Goal: Task Accomplishment & Management: Manage account settings

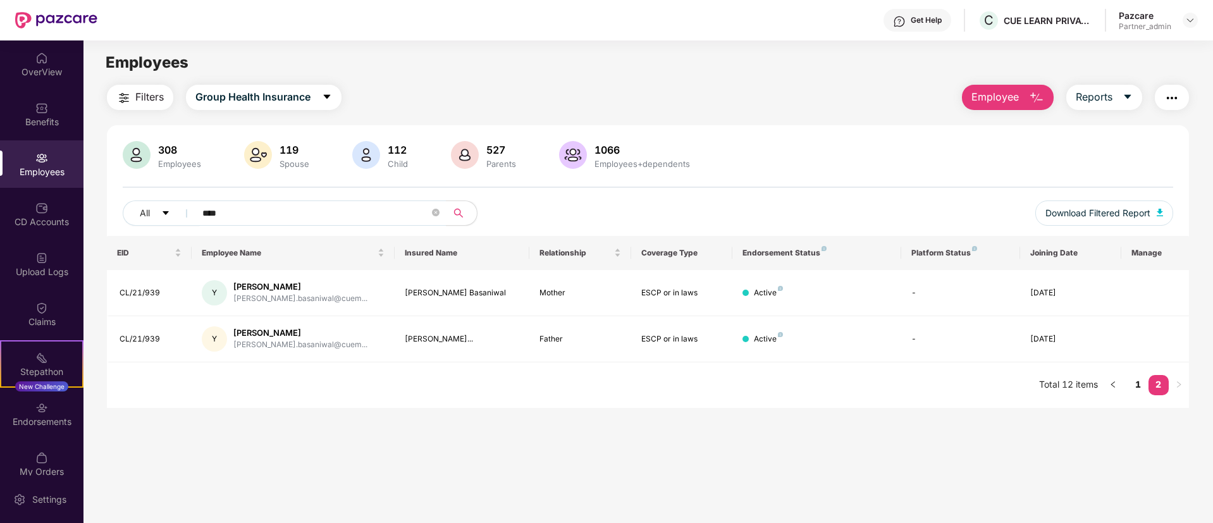
scroll to position [3, 0]
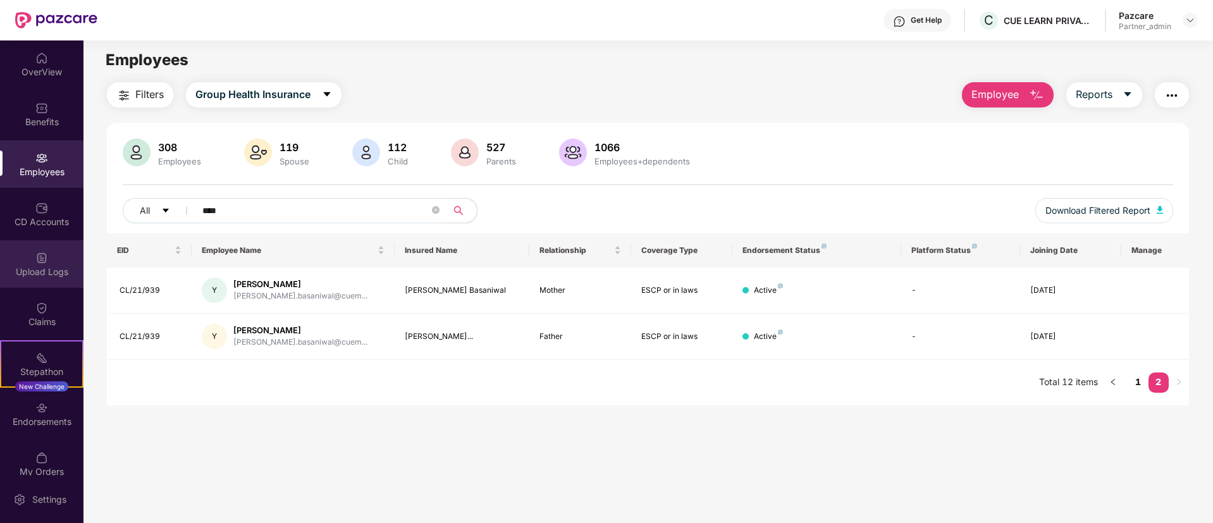
click at [28, 253] on div "Upload Logs" at bounding box center [41, 263] width 83 height 47
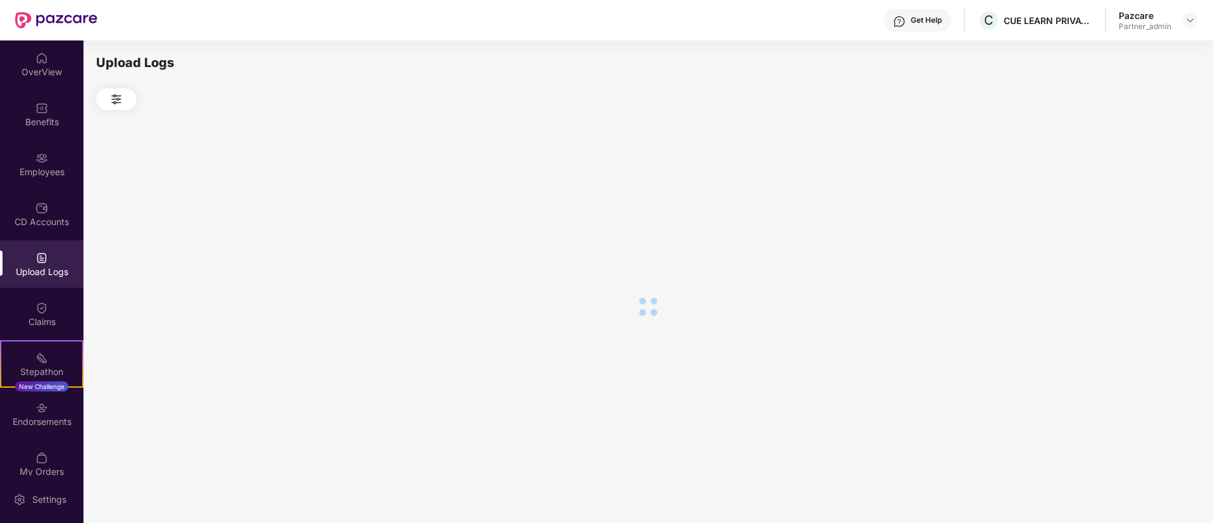
scroll to position [0, 0]
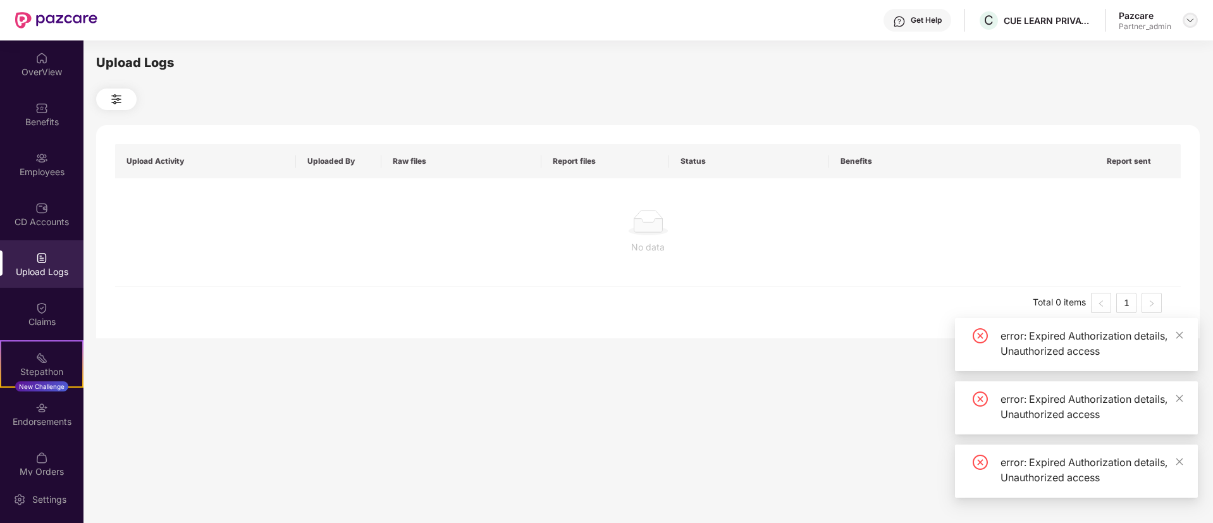
click at [1191, 21] on img at bounding box center [1190, 20] width 10 height 10
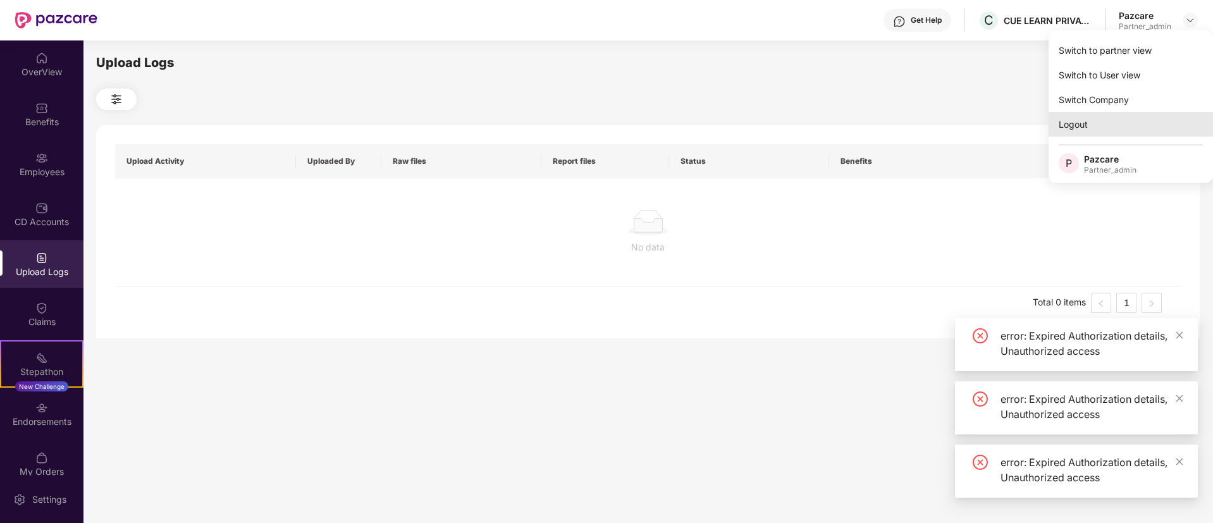
click at [1085, 133] on div "Logout" at bounding box center [1130, 124] width 164 height 25
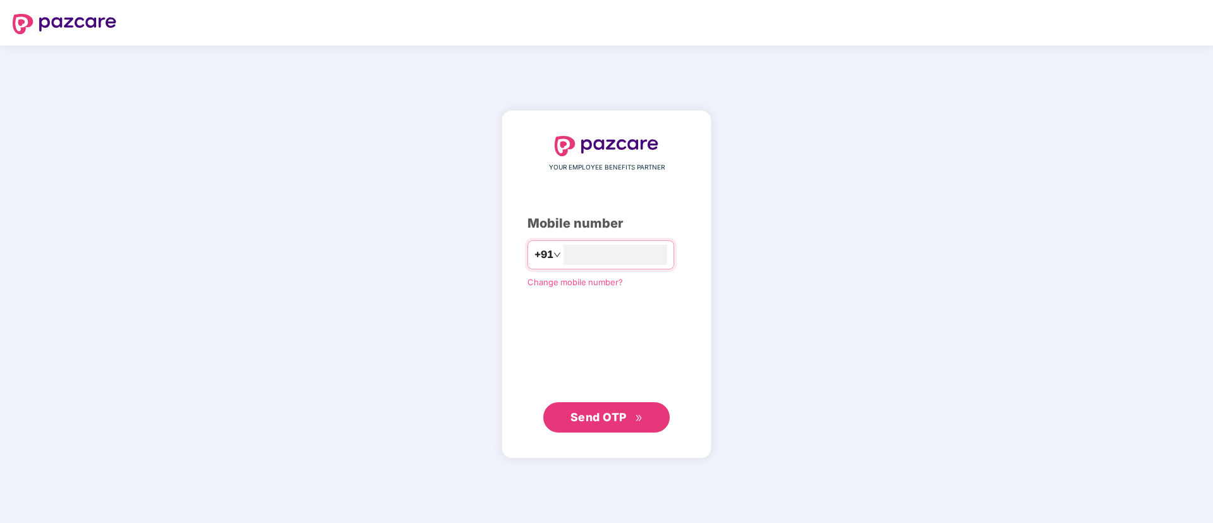
type input "**********"
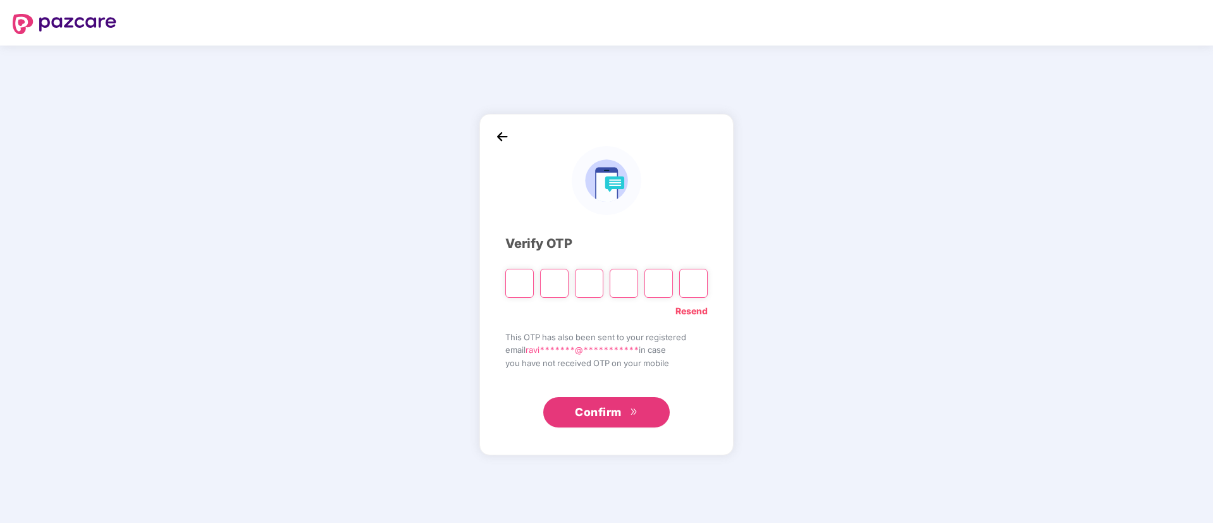
type input "*"
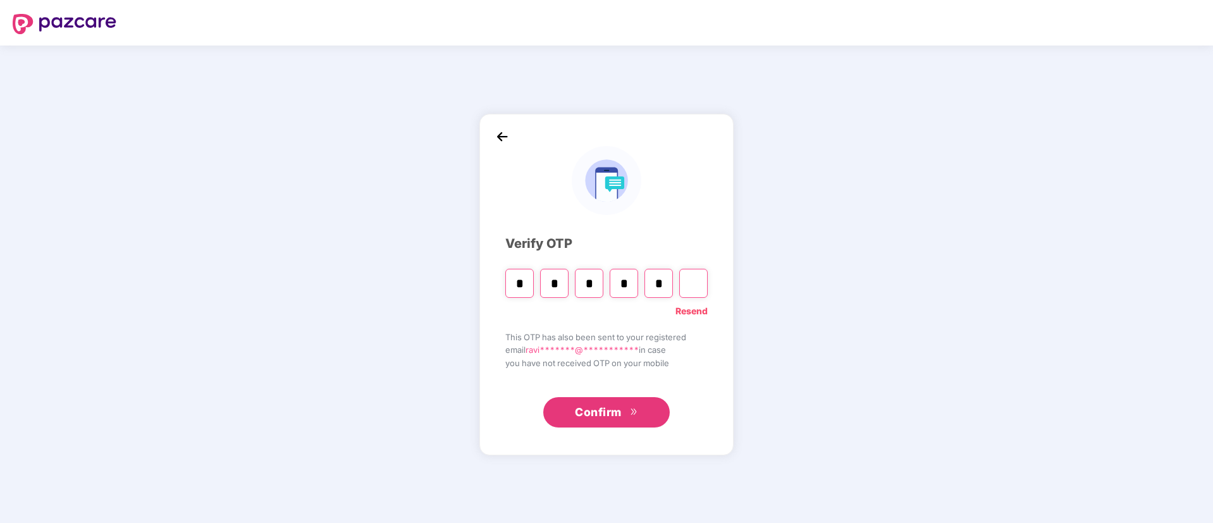
type input "*"
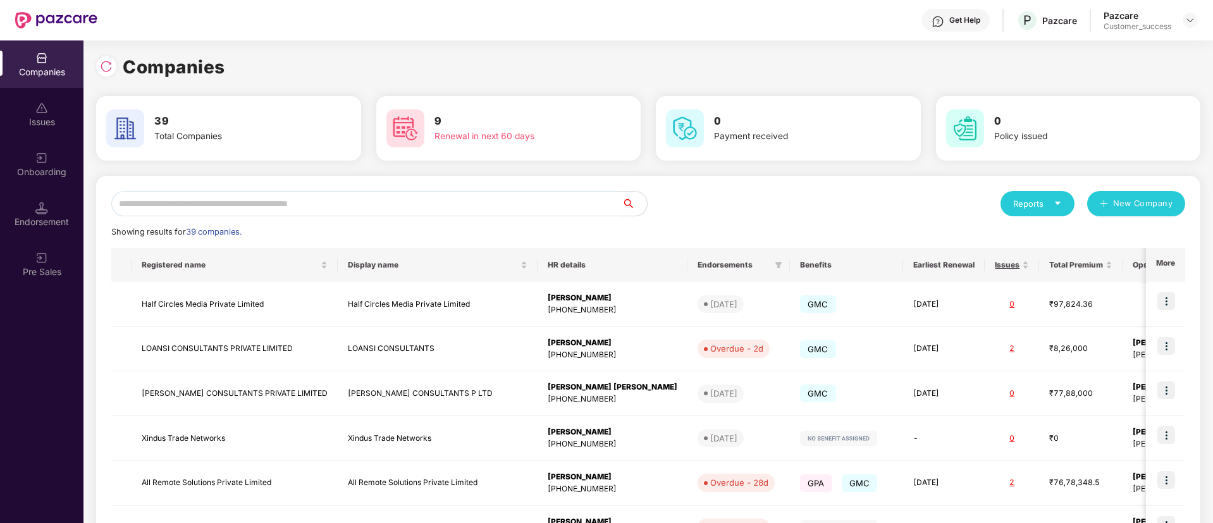
click at [399, 206] on input "text" at bounding box center [366, 203] width 510 height 25
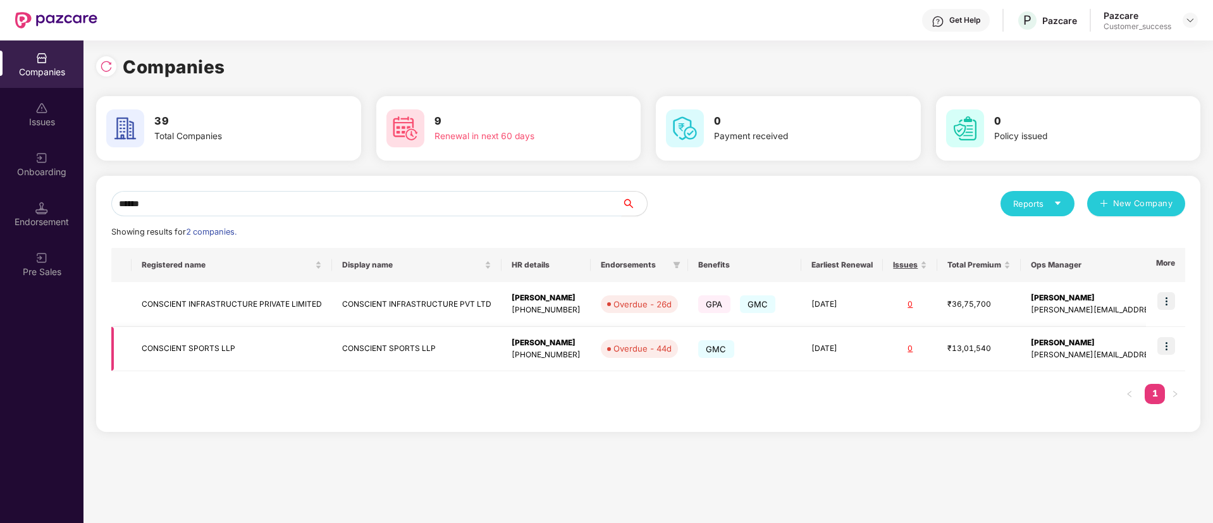
type input "******"
click at [1168, 348] on img at bounding box center [1166, 346] width 18 height 18
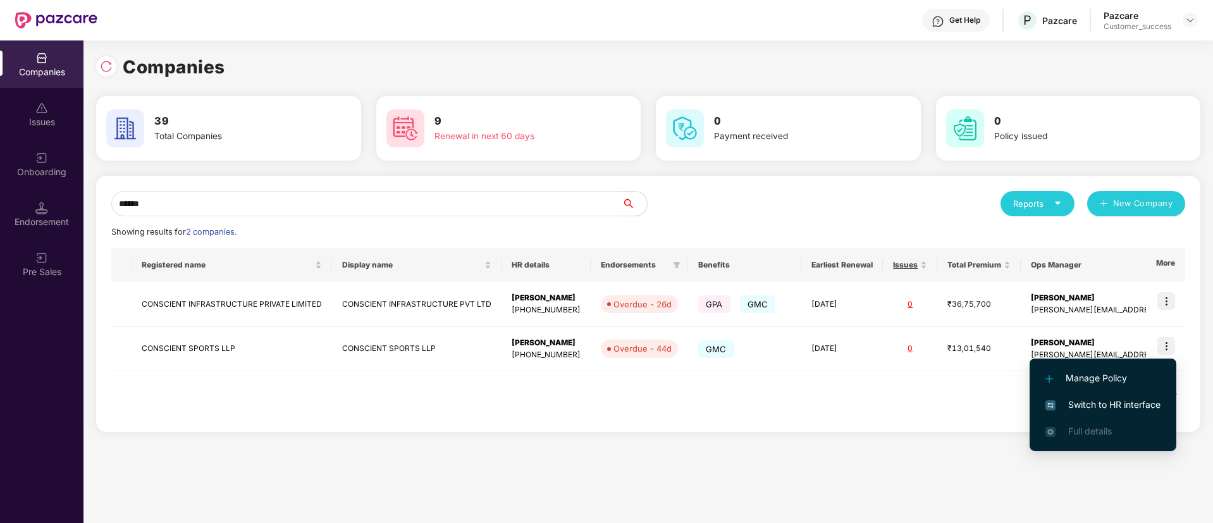
click at [1115, 409] on span "Switch to HR interface" at bounding box center [1102, 405] width 115 height 14
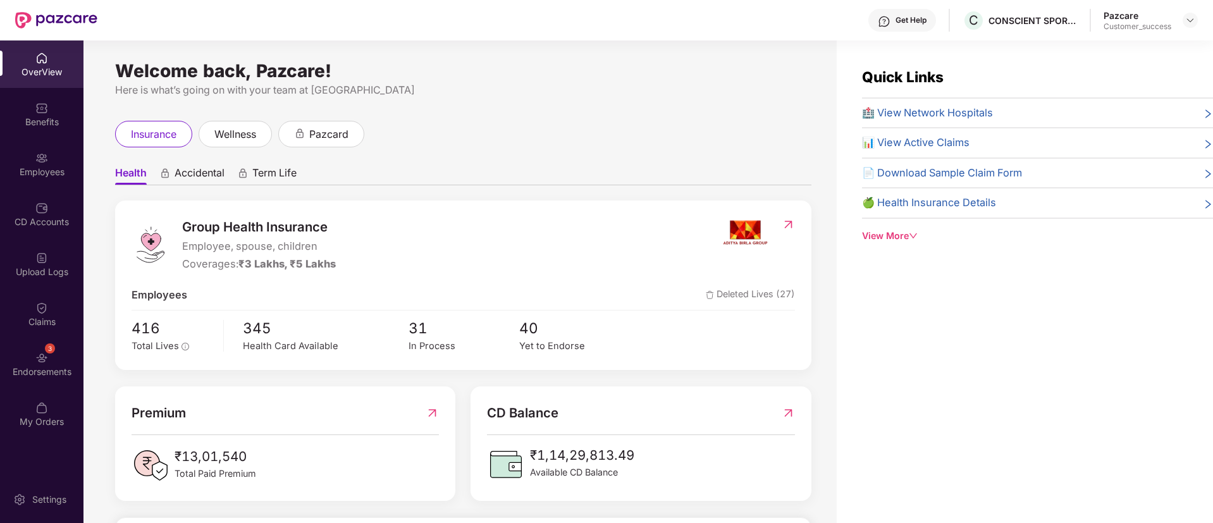
click at [42, 269] on div "Upload Logs" at bounding box center [41, 272] width 83 height 13
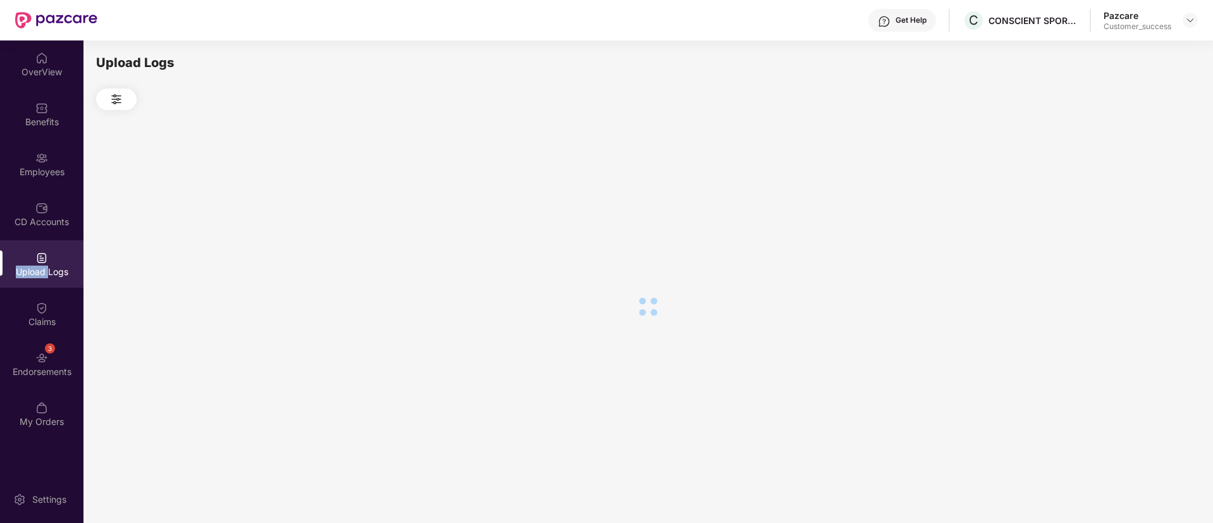
click at [42, 269] on div "Upload Logs" at bounding box center [41, 272] width 83 height 13
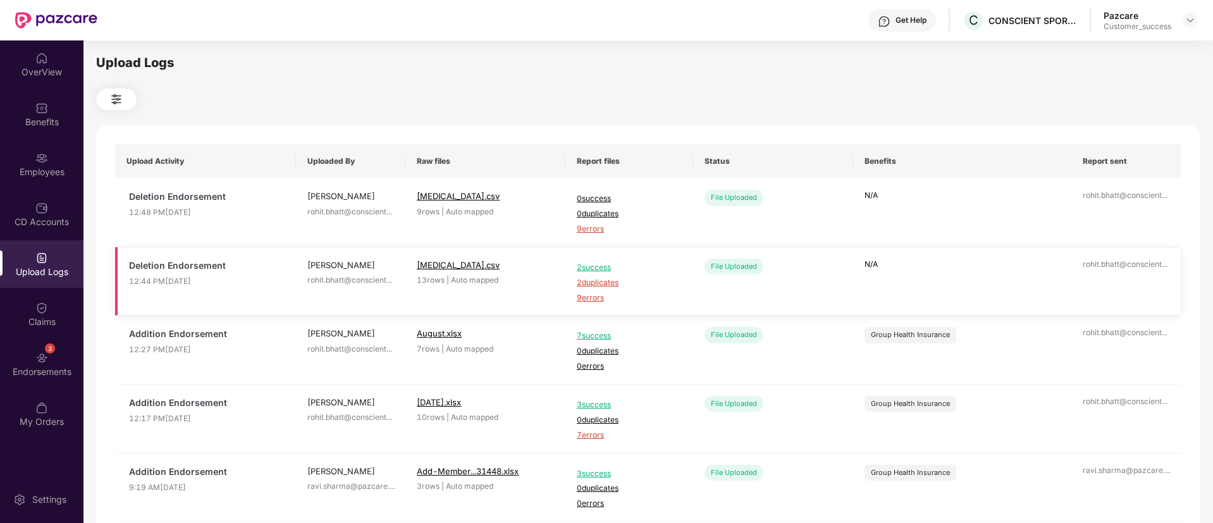
click at [655, 252] on td "2 success 2 duplicates 9 errors" at bounding box center [629, 281] width 128 height 69
click at [590, 224] on span "9 errors" at bounding box center [629, 229] width 105 height 12
click at [532, 301] on td "[MEDICAL_DATA].csv 13 rows | Auto mapped" at bounding box center [485, 281] width 160 height 69
click at [56, 159] on div "Employees" at bounding box center [41, 163] width 83 height 47
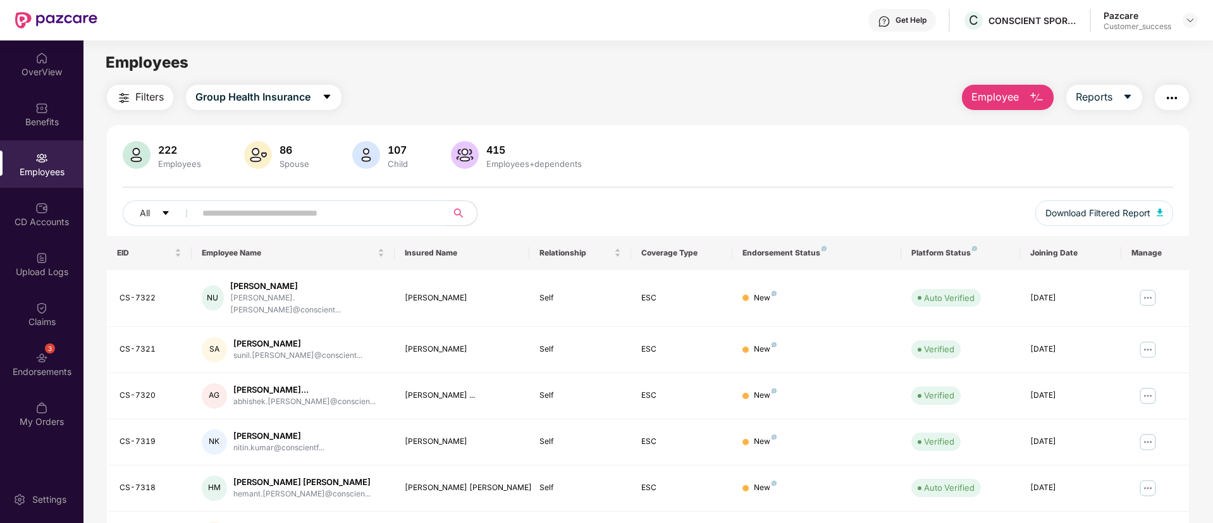
click at [1005, 95] on span "Employee" at bounding box center [994, 97] width 47 height 16
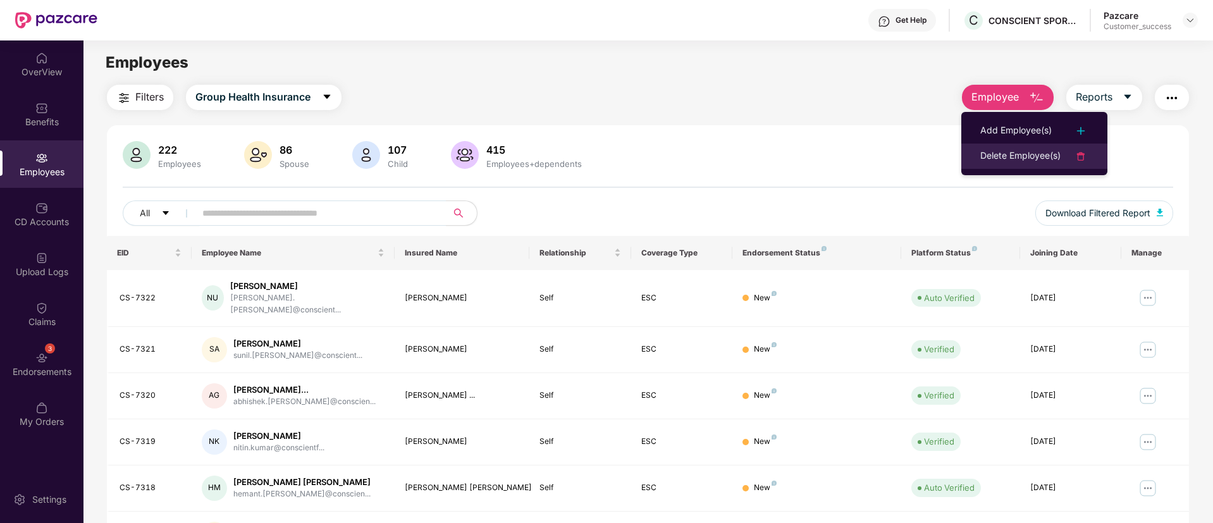
click at [1037, 157] on div "Delete Employee(s)" at bounding box center [1020, 156] width 80 height 15
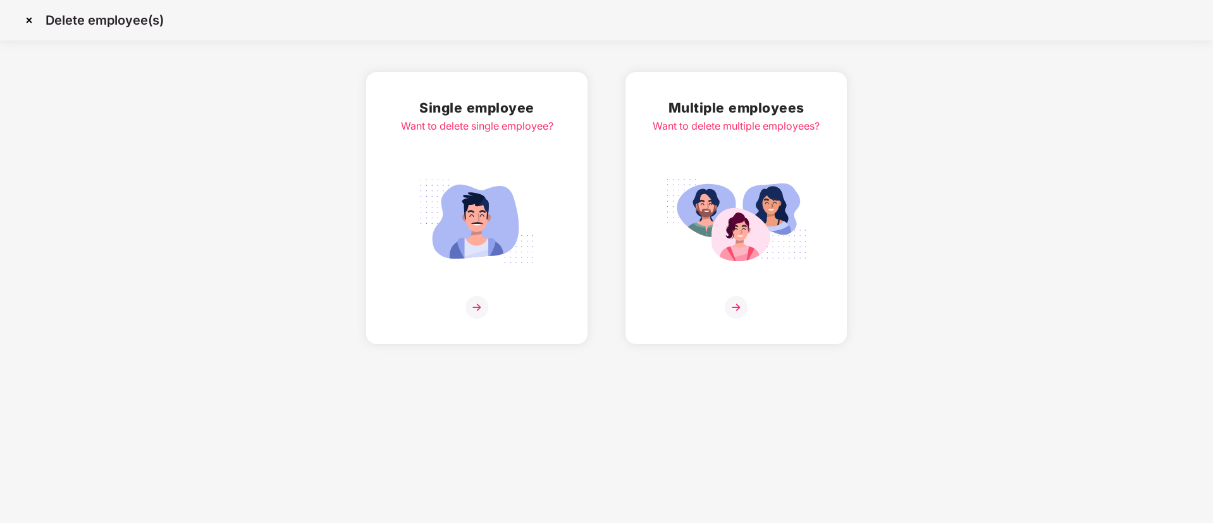
click at [737, 183] on img at bounding box center [736, 221] width 142 height 99
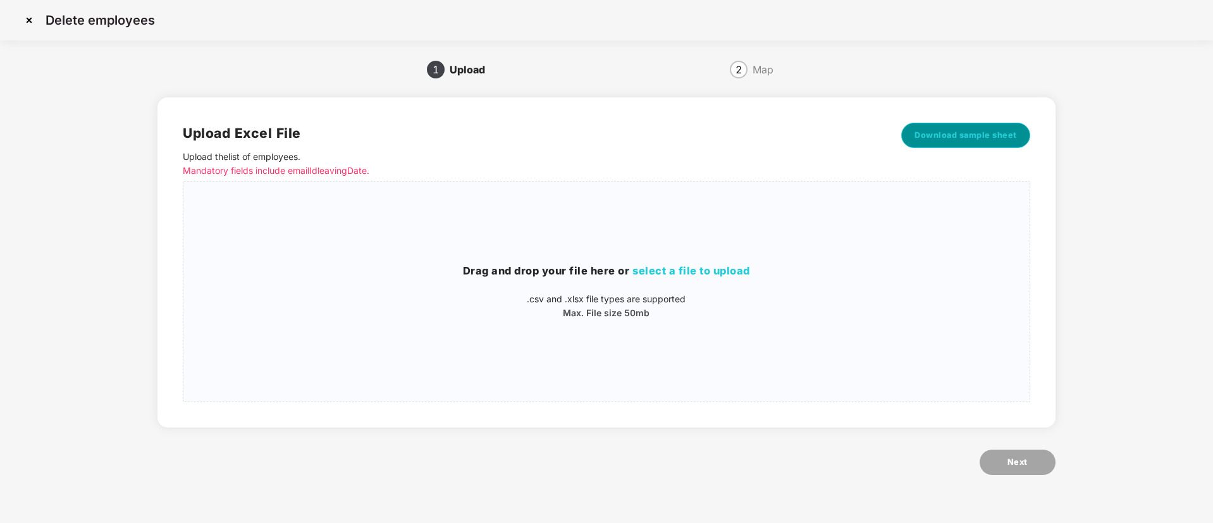
click at [961, 135] on span "Download sample sheet" at bounding box center [965, 135] width 102 height 13
click at [669, 273] on span "select a file to upload" at bounding box center [691, 270] width 118 height 13
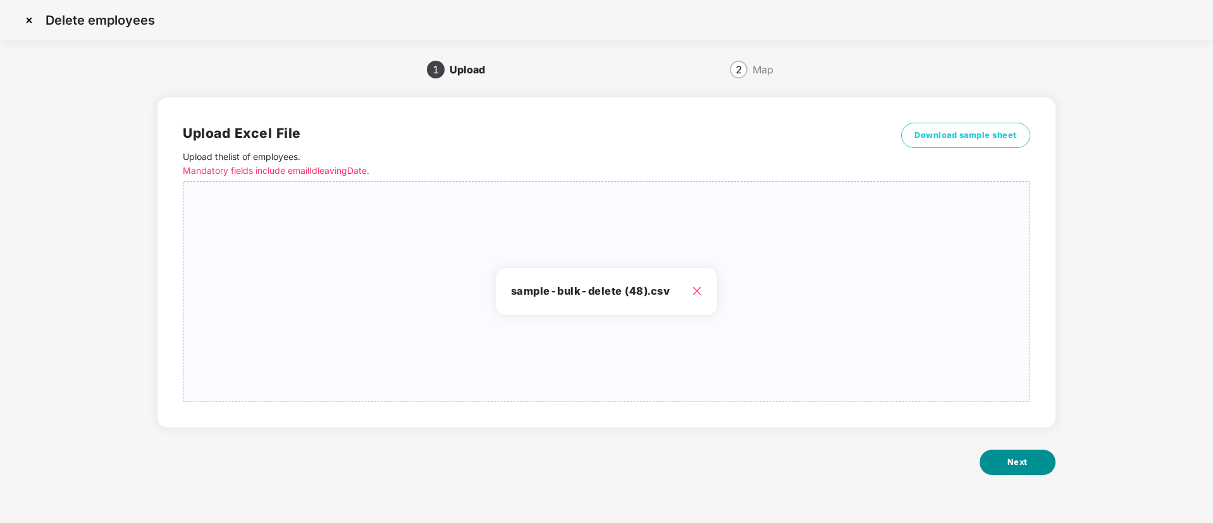
click at [1015, 463] on span "Next" at bounding box center [1017, 462] width 20 height 13
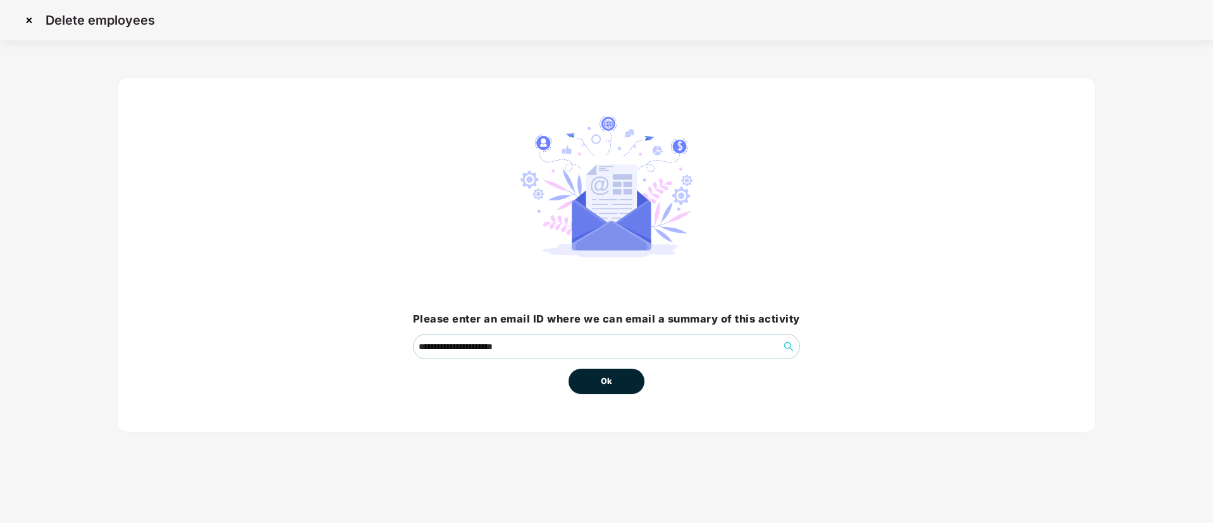
click at [622, 375] on button "Ok" at bounding box center [606, 381] width 76 height 25
click at [613, 381] on button "Ok" at bounding box center [606, 381] width 76 height 25
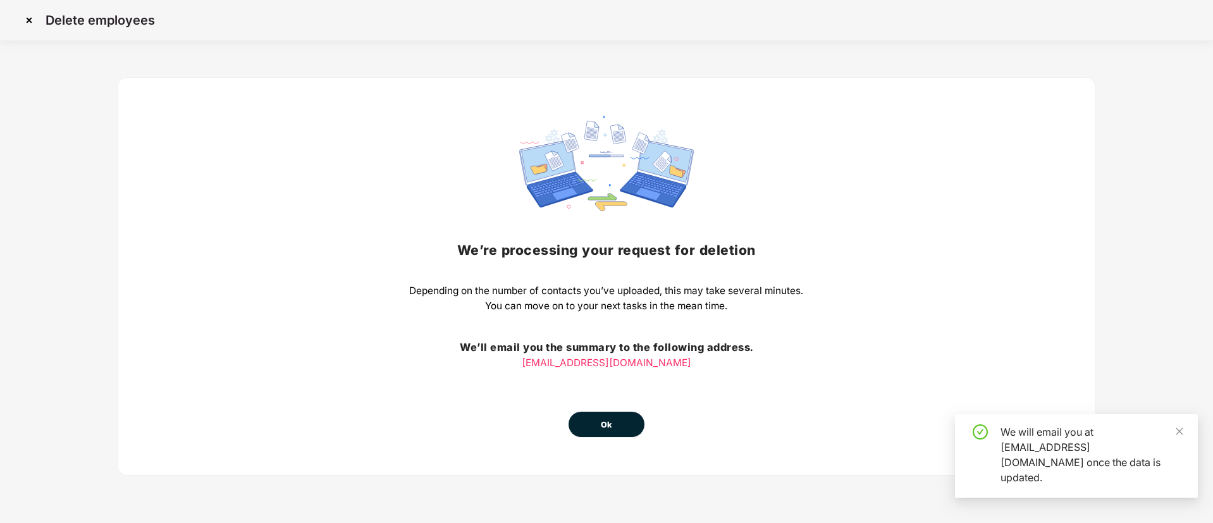
click at [623, 417] on button "Ok" at bounding box center [606, 424] width 76 height 25
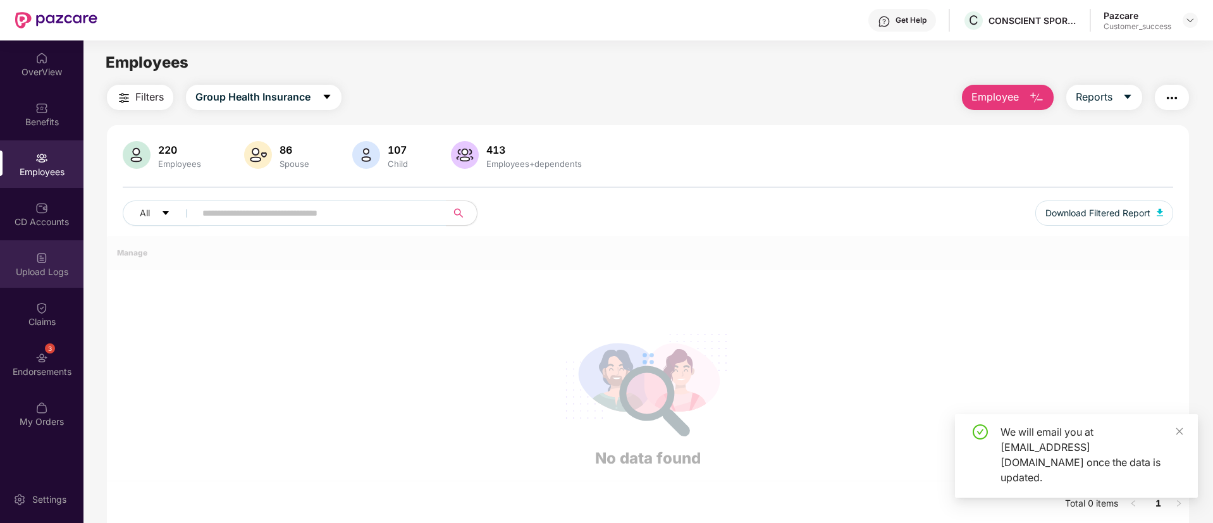
click at [32, 270] on div "Upload Logs" at bounding box center [41, 272] width 83 height 13
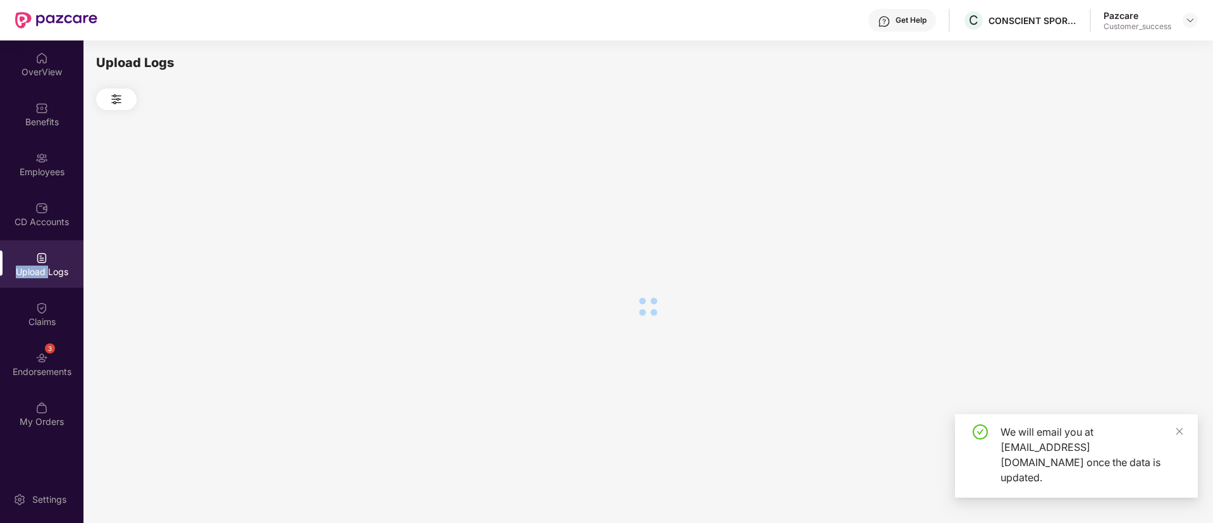
click at [32, 270] on div "Upload Logs" at bounding box center [41, 272] width 83 height 13
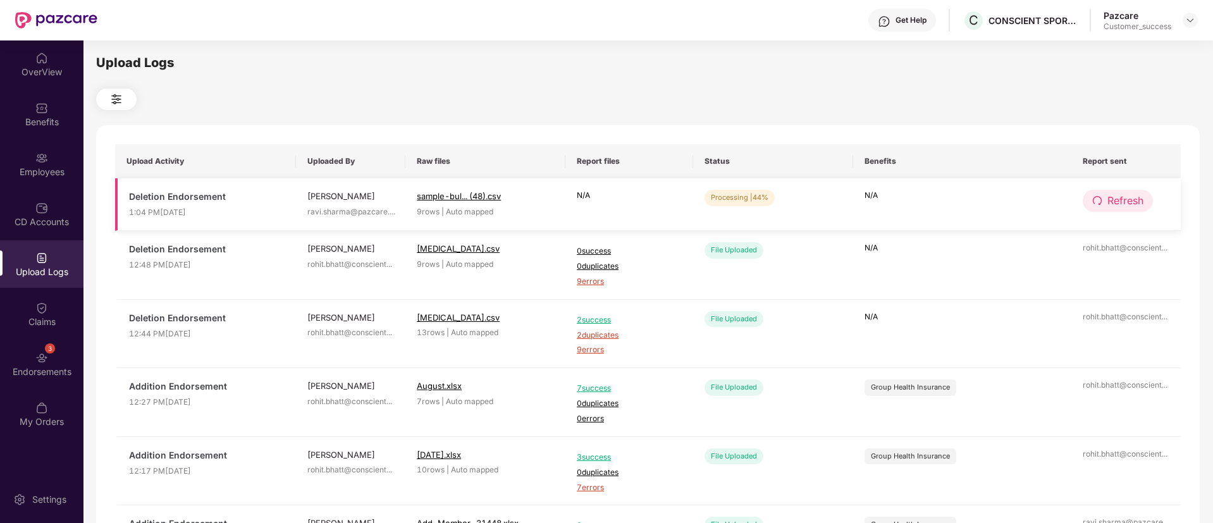
click at [1102, 202] on button "Refresh" at bounding box center [1117, 201] width 70 height 22
click at [1102, 202] on button "Refresh" at bounding box center [1117, 201] width 71 height 22
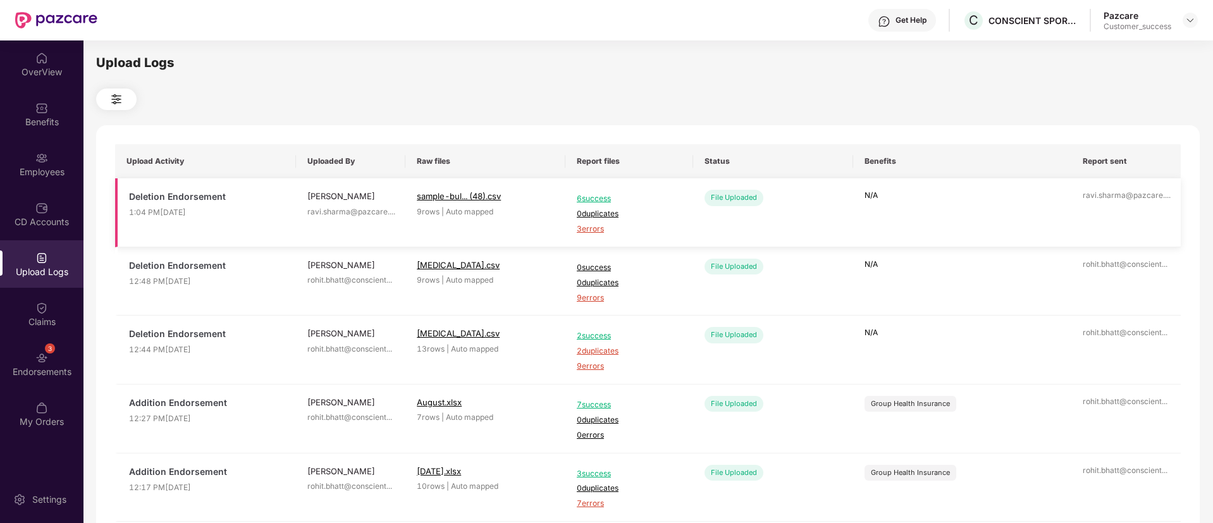
click at [580, 228] on span "3 errors" at bounding box center [629, 229] width 105 height 12
click at [42, 166] on div "Employees" at bounding box center [41, 172] width 83 height 13
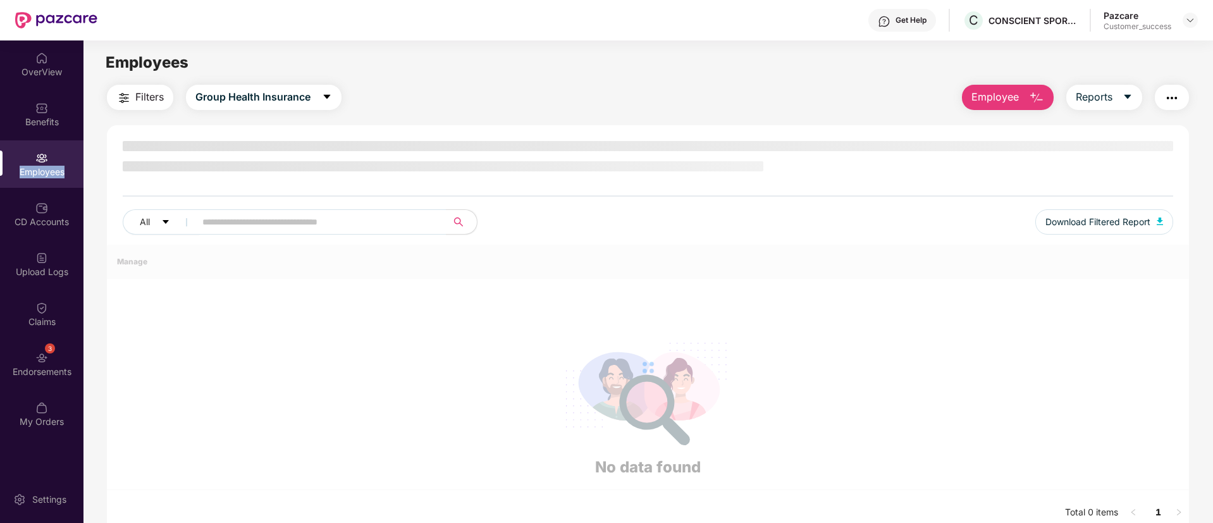
click at [42, 166] on div "Employees" at bounding box center [41, 172] width 83 height 13
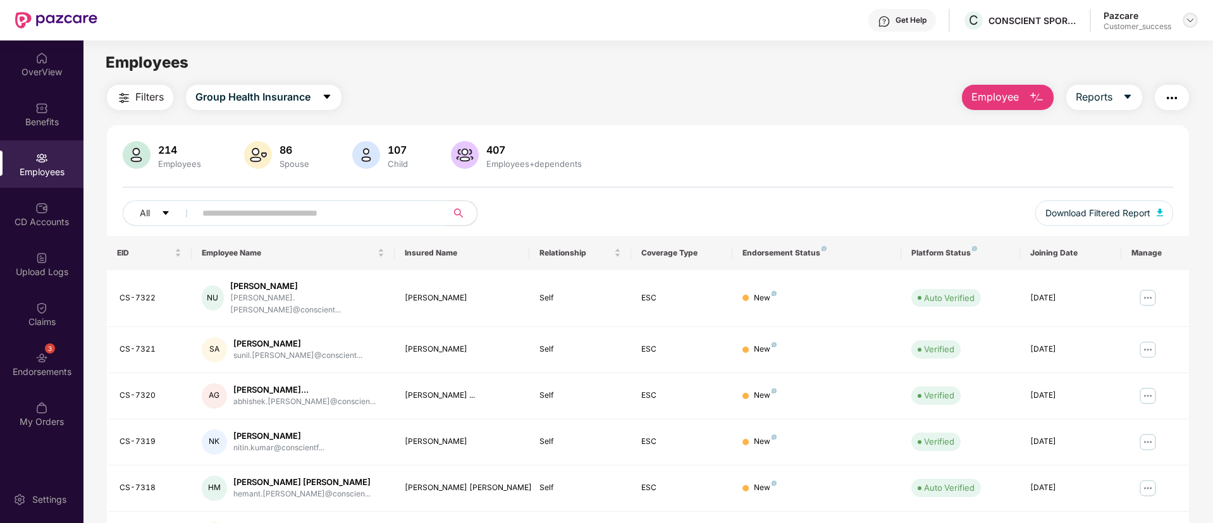
click at [1186, 22] on img at bounding box center [1190, 20] width 10 height 10
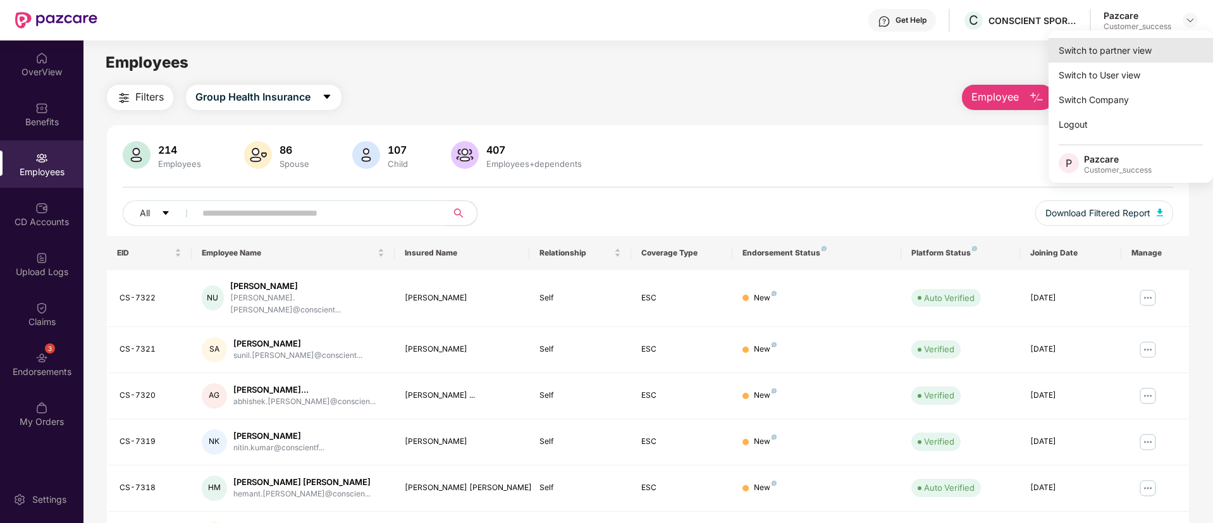
click at [1129, 58] on div "Switch to partner view" at bounding box center [1130, 50] width 164 height 25
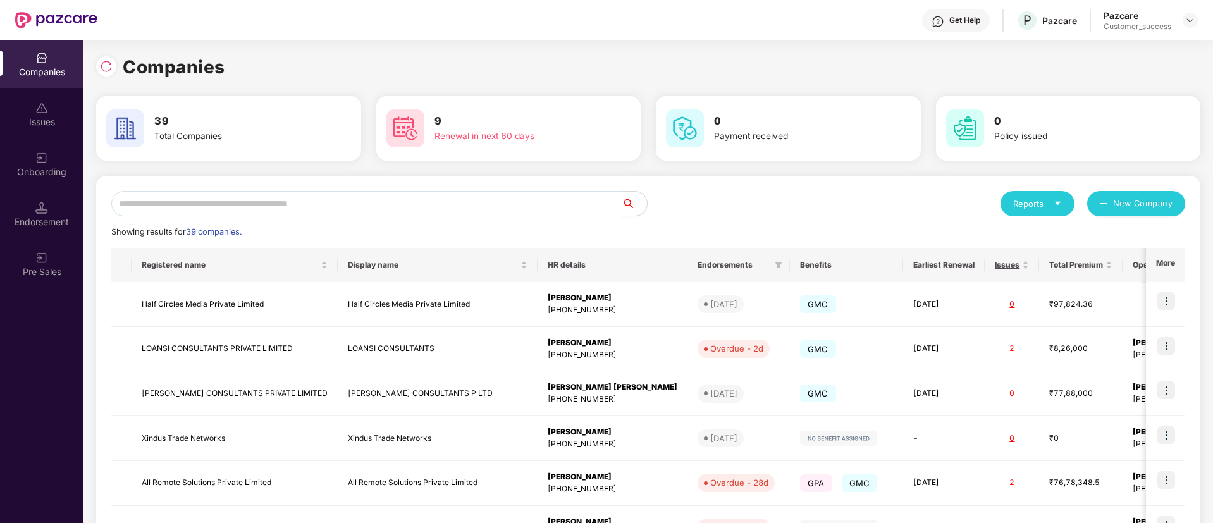
click at [450, 200] on input "text" at bounding box center [366, 203] width 510 height 25
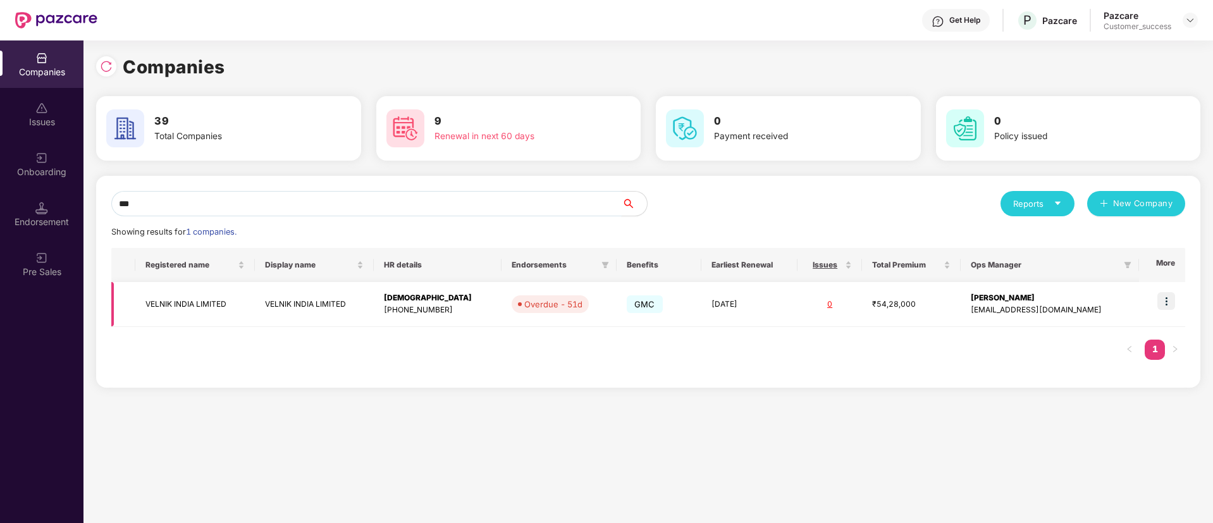
type input "***"
click at [1170, 302] on img at bounding box center [1166, 301] width 18 height 18
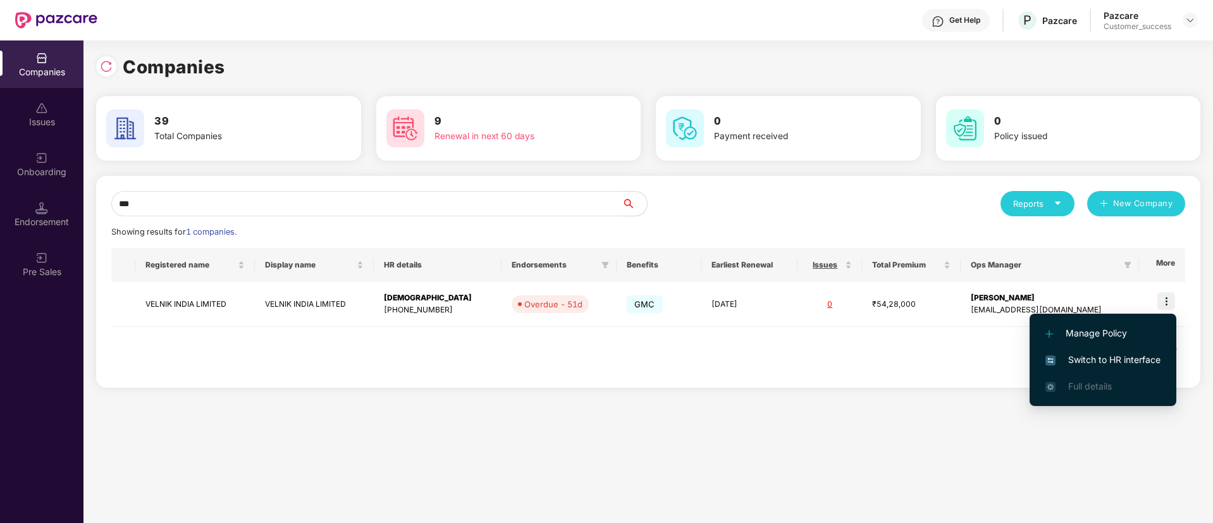
click at [1117, 355] on span "Switch to HR interface" at bounding box center [1102, 360] width 115 height 14
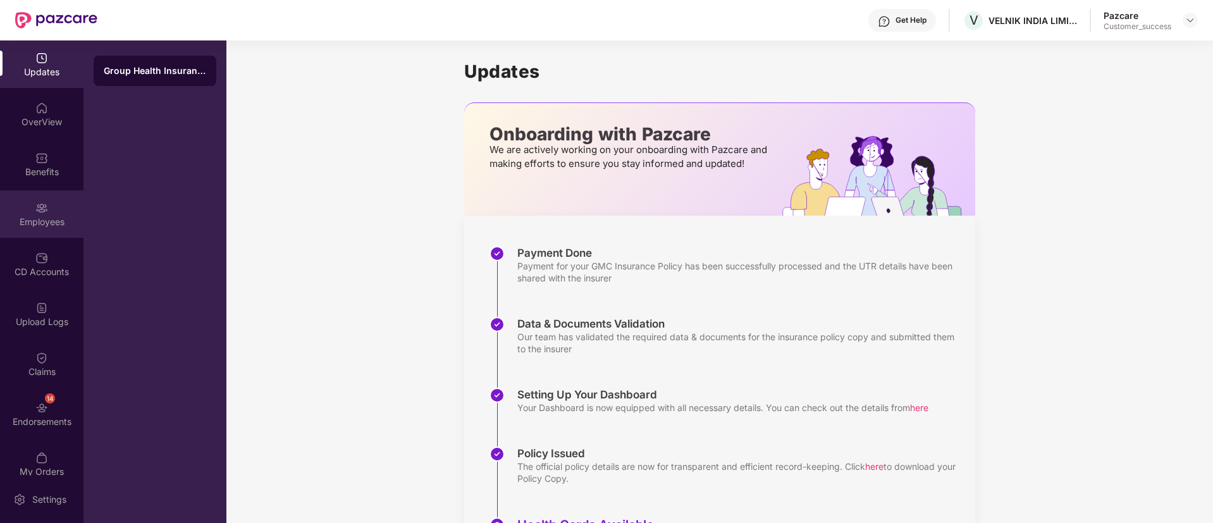
click at [13, 202] on div "Employees" at bounding box center [41, 213] width 83 height 47
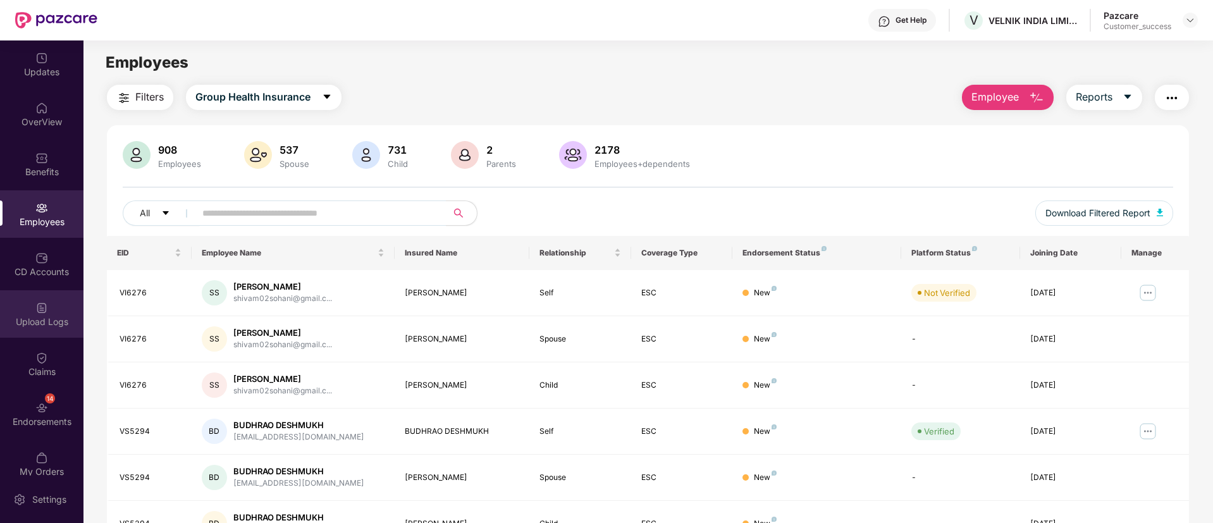
click at [59, 327] on div "Upload Logs" at bounding box center [41, 313] width 83 height 47
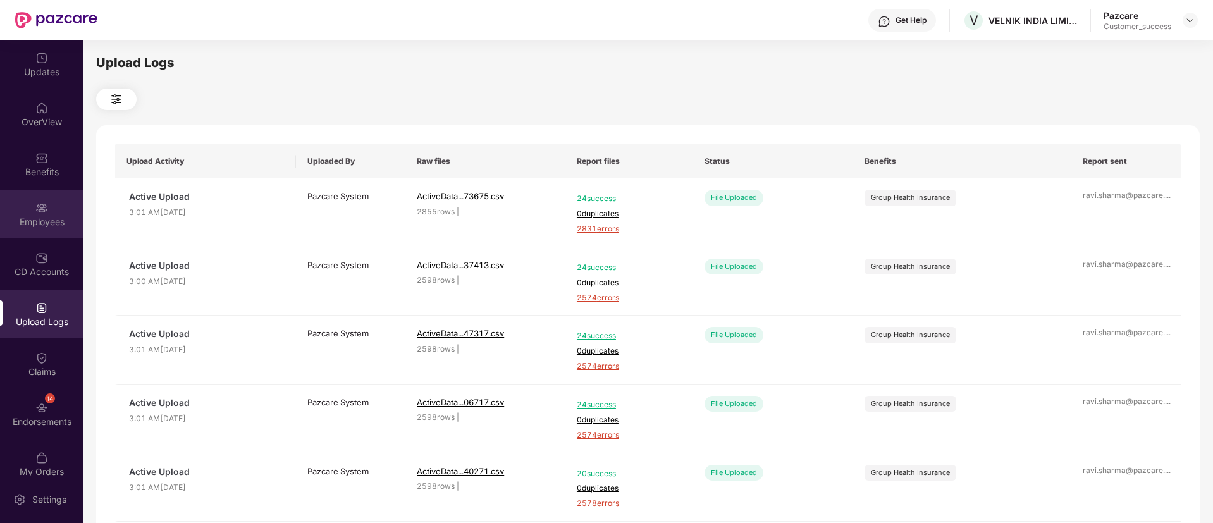
click at [44, 221] on div "Employees" at bounding box center [41, 222] width 83 height 13
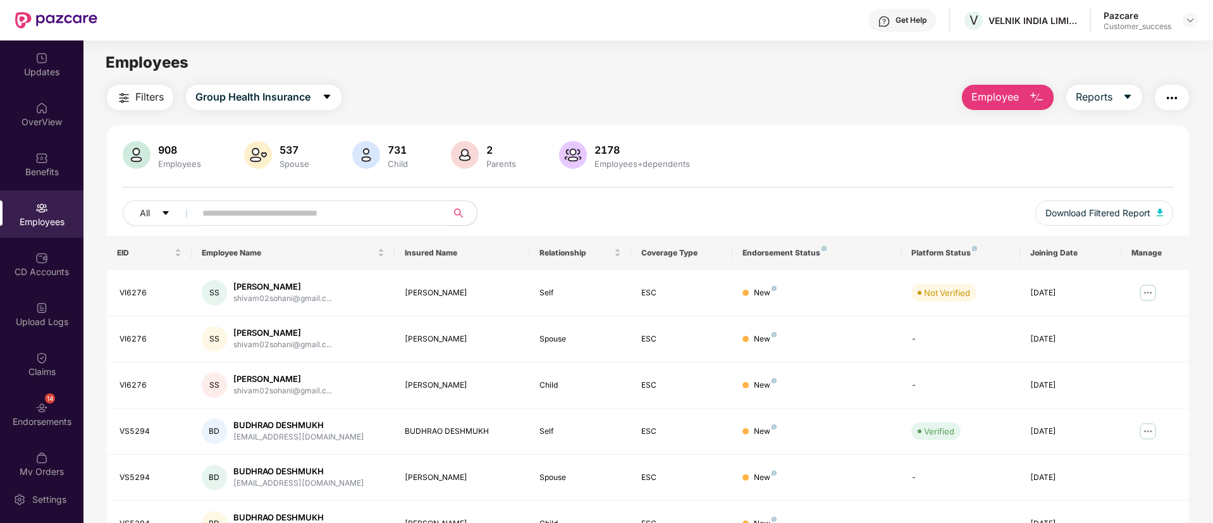
drag, startPoint x: 281, startPoint y: 192, endPoint x: 290, endPoint y: 209, distance: 19.5
click at [290, 209] on div "908 Employees 537 Spouse 731 Child [DEMOGRAPHIC_DATA] Parents 2178 Employees+de…" at bounding box center [648, 188] width 1082 height 95
click at [290, 209] on input "text" at bounding box center [315, 213] width 227 height 19
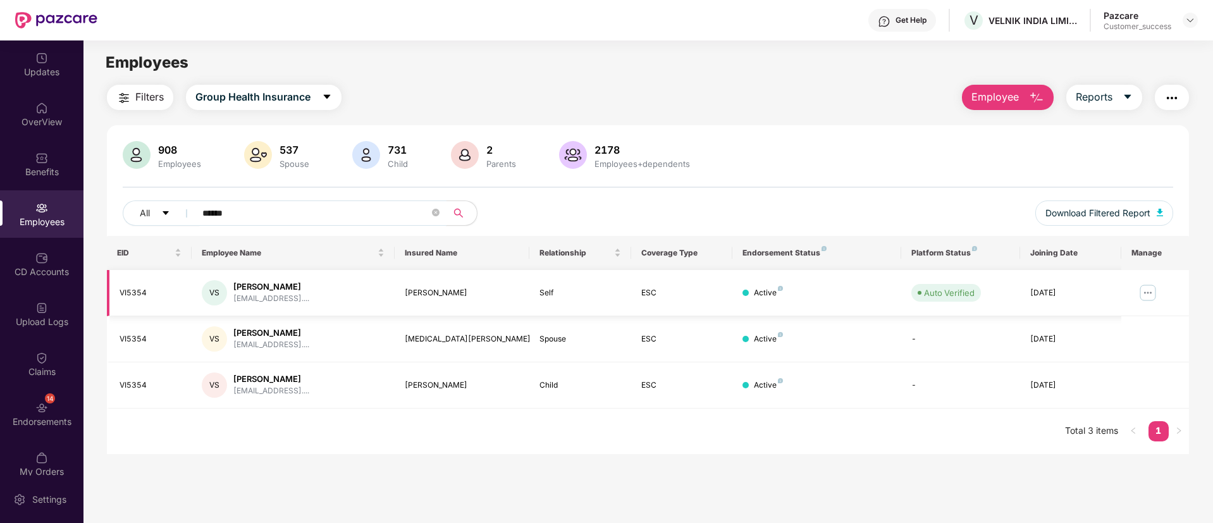
type input "******"
click at [1152, 289] on img at bounding box center [1147, 293] width 20 height 20
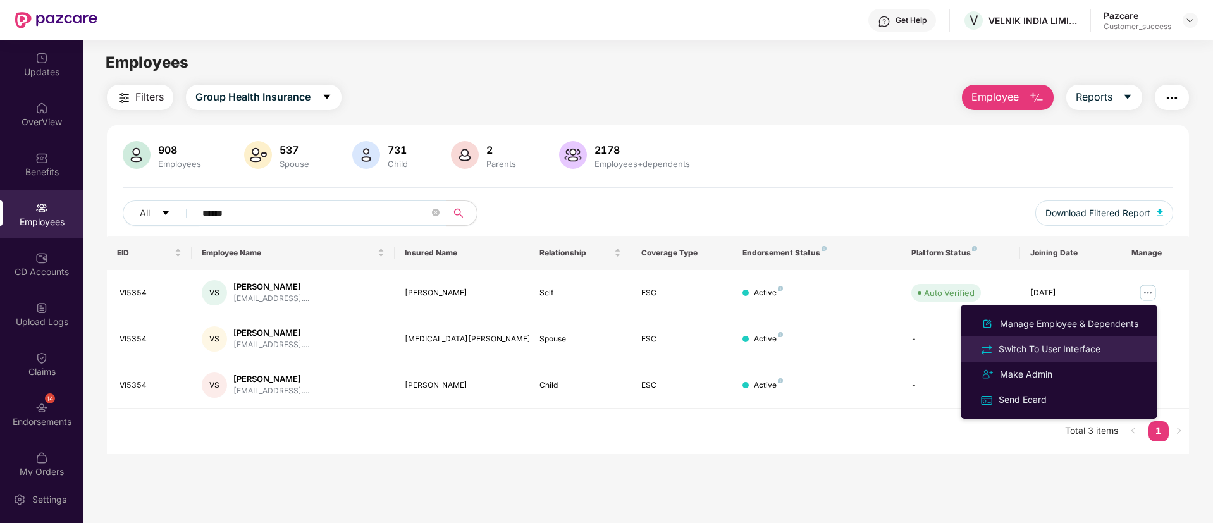
click at [1086, 347] on div "Switch To User Interface" at bounding box center [1049, 349] width 107 height 14
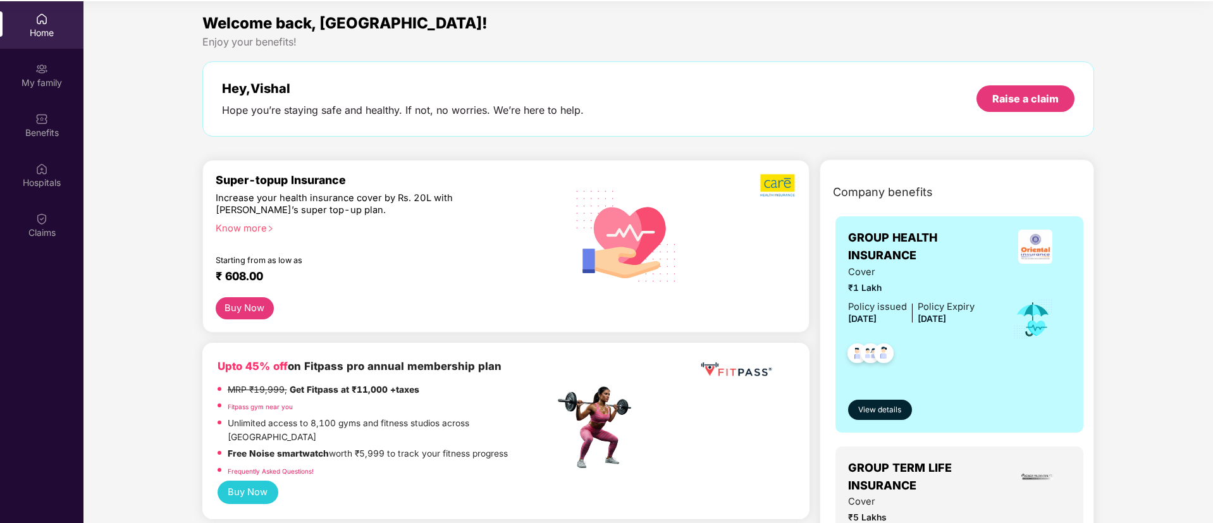
scroll to position [71, 0]
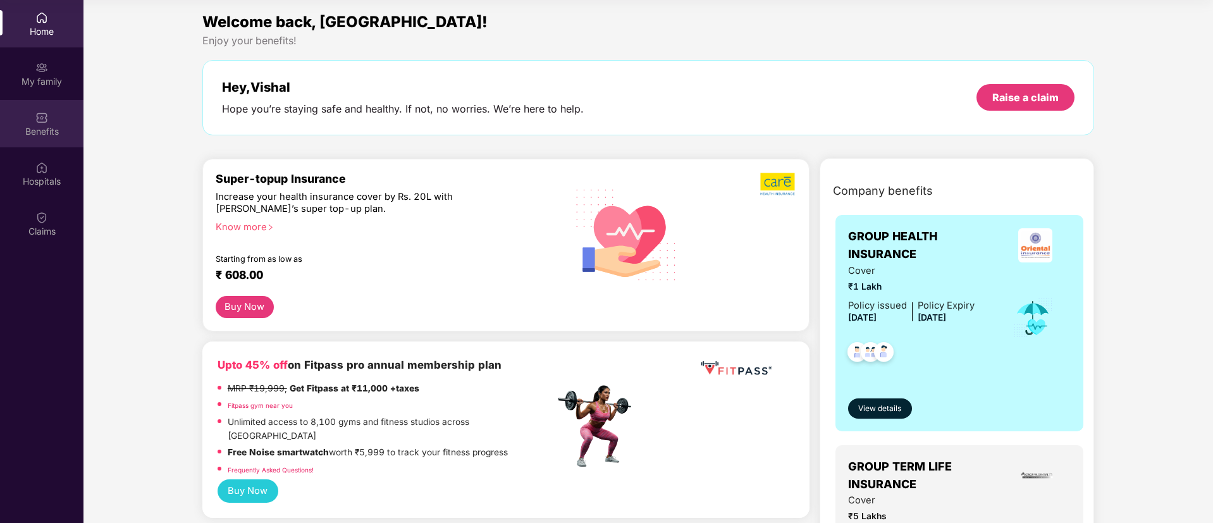
click at [51, 111] on div "Benefits" at bounding box center [41, 123] width 83 height 47
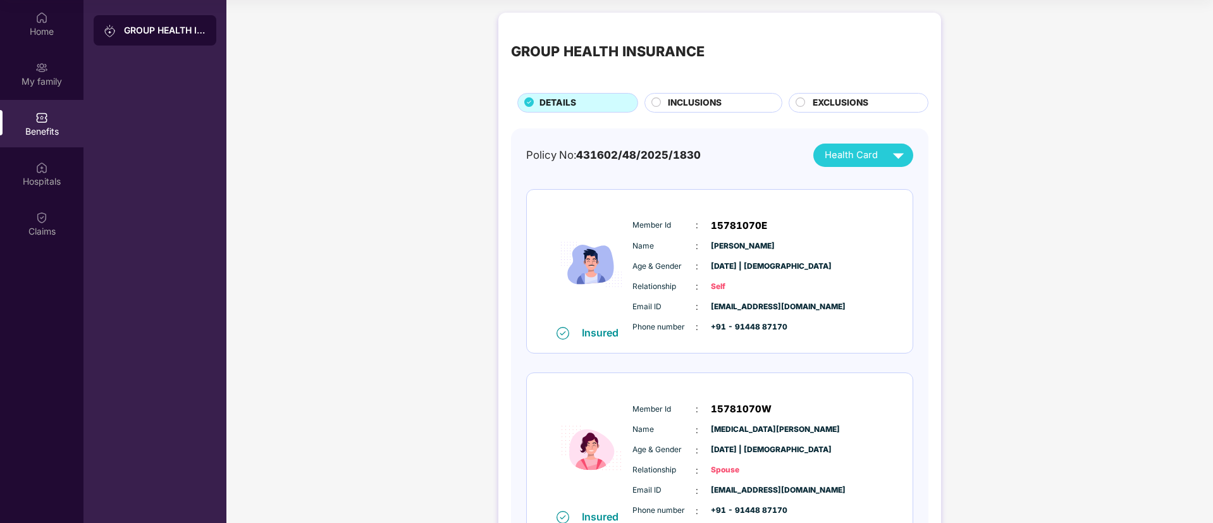
click at [698, 97] on span "INCLUSIONS" at bounding box center [695, 103] width 54 height 14
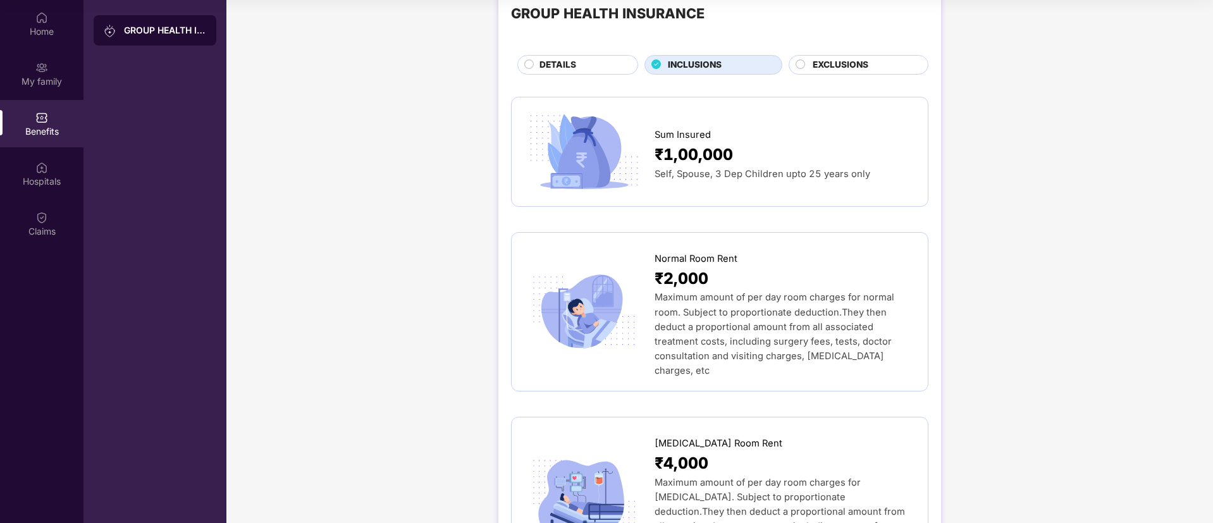
scroll to position [76, 0]
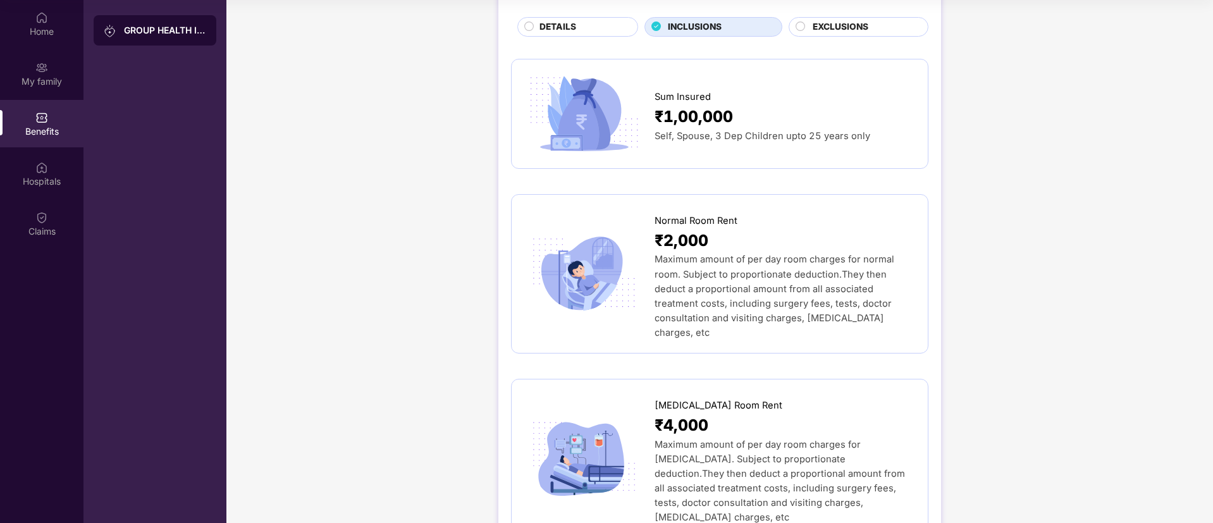
click at [680, 242] on span "₹2,000" at bounding box center [681, 240] width 54 height 25
